Goal: Find specific page/section

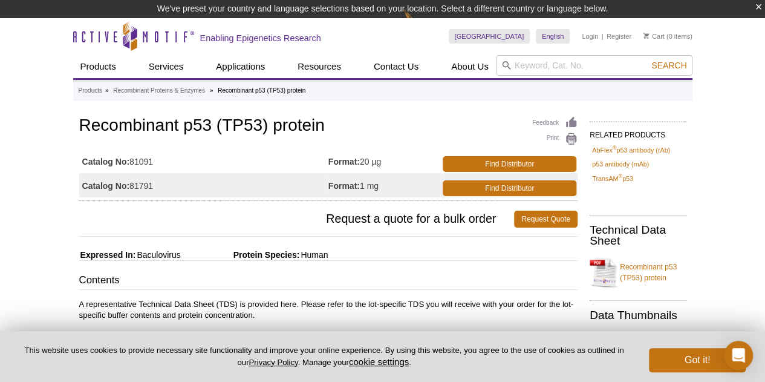
click at [140, 161] on td "Catalog No: 81091" at bounding box center [203, 161] width 249 height 24
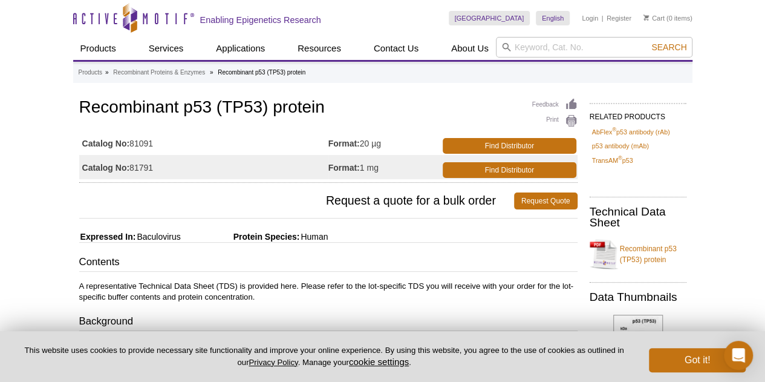
click at [133, 140] on td "Catalog No: 81091" at bounding box center [203, 143] width 249 height 24
click at [344, 141] on strong "Format:" at bounding box center [343, 143] width 31 height 11
click at [478, 139] on link "Find Distributor" at bounding box center [510, 146] width 134 height 16
